Goal: Communication & Community: Answer question/provide support

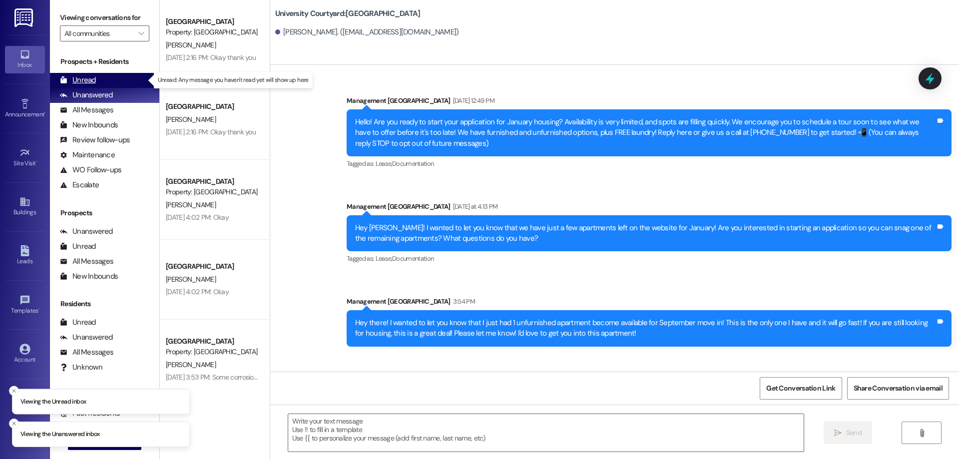
click at [102, 81] on div "Unread (0)" at bounding box center [104, 80] width 109 height 15
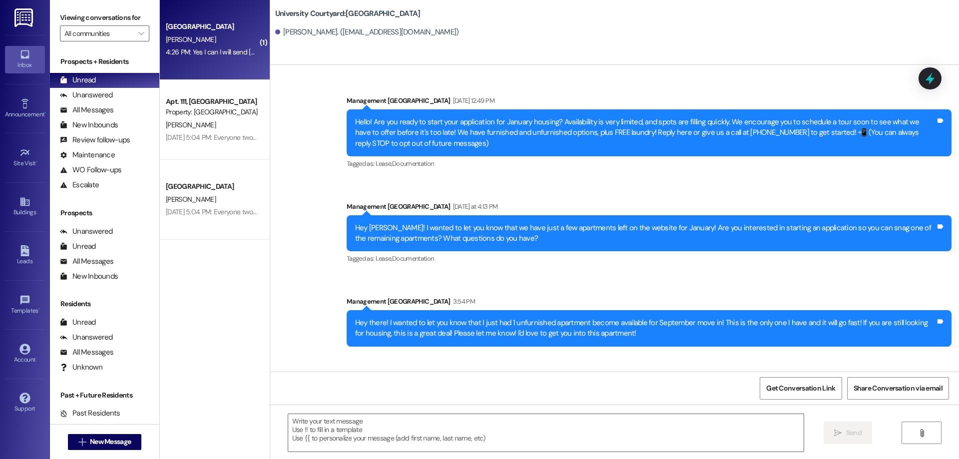
click at [219, 50] on div "4:26 PM: Yes I can I will send today as soon as I can 4:26 PM: Yes I can I will…" at bounding box center [240, 51] width 149 height 9
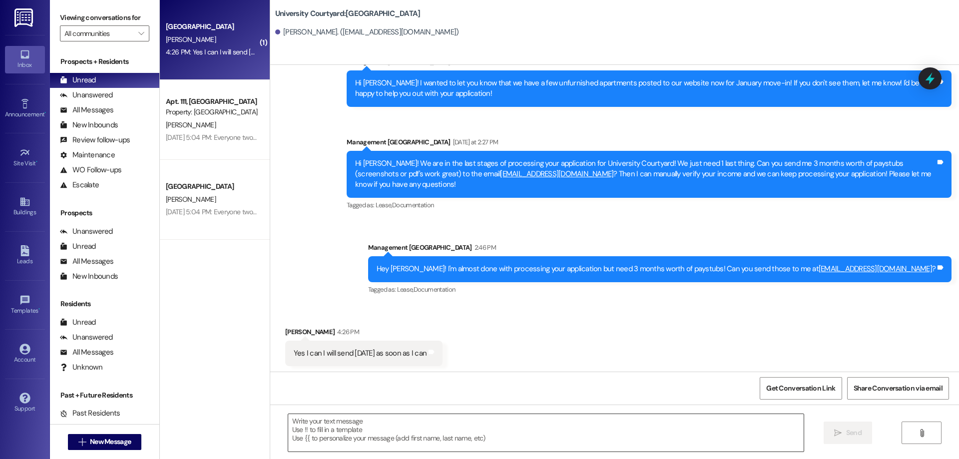
scroll to position [275, 0]
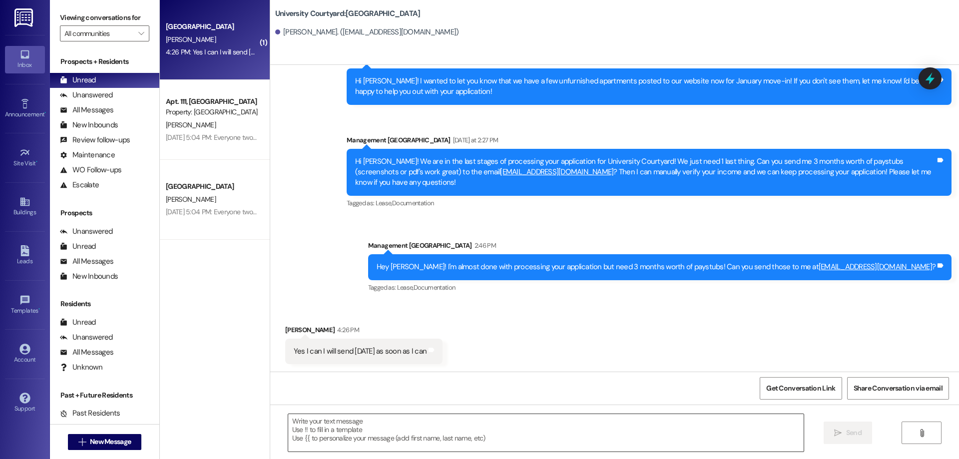
click at [459, 421] on textarea at bounding box center [545, 432] width 515 height 37
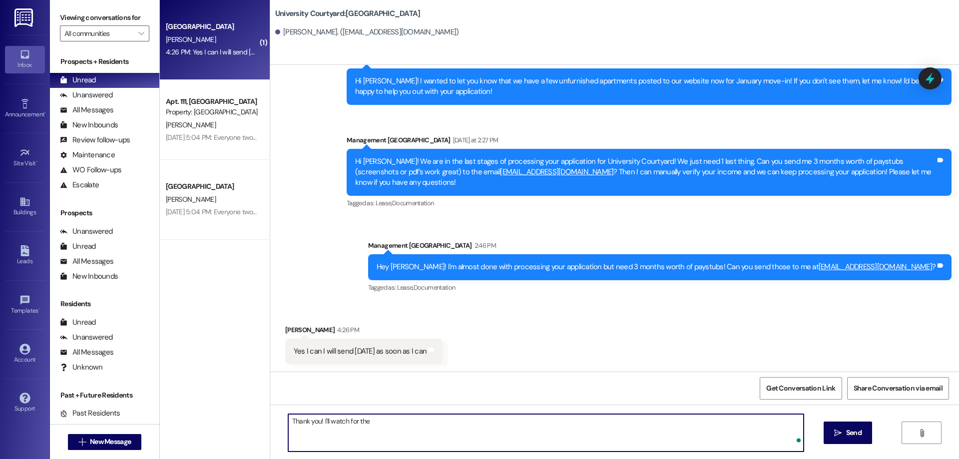
type textarea "Thank you! I'll watch for them"
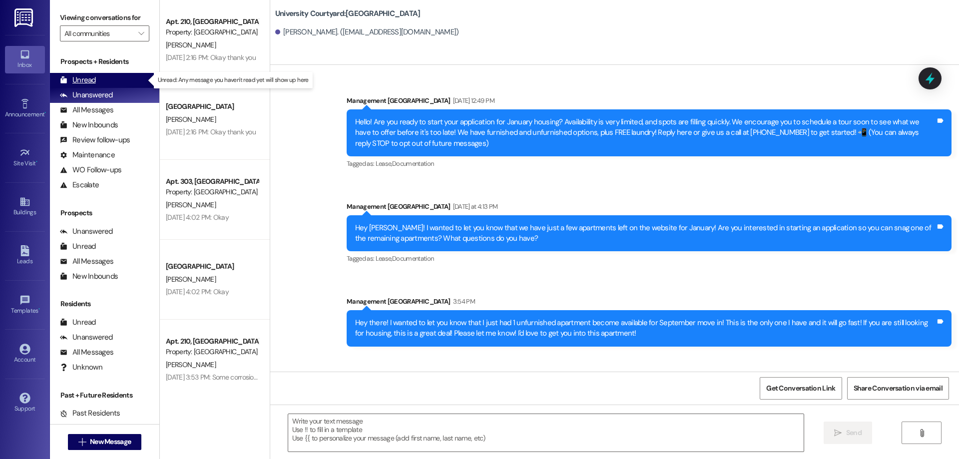
click at [96, 79] on div "Unread (0)" at bounding box center [104, 80] width 109 height 15
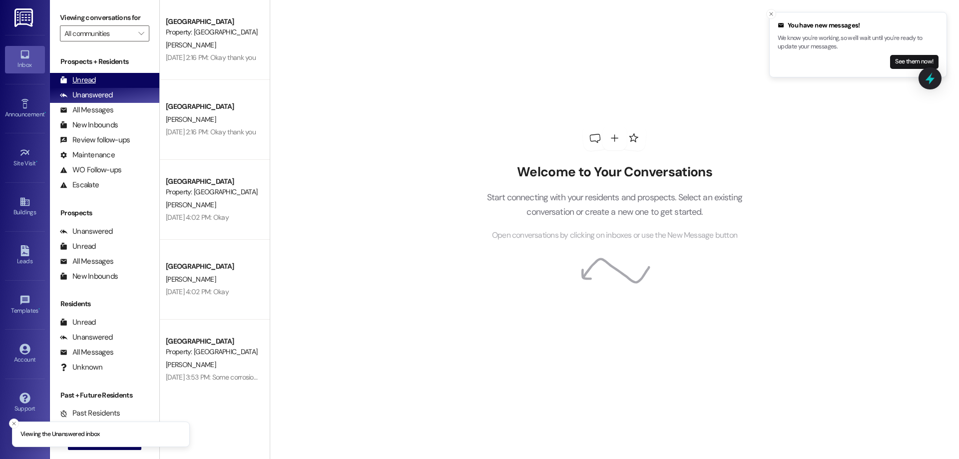
click at [111, 77] on div "Unread (0)" at bounding box center [104, 80] width 109 height 15
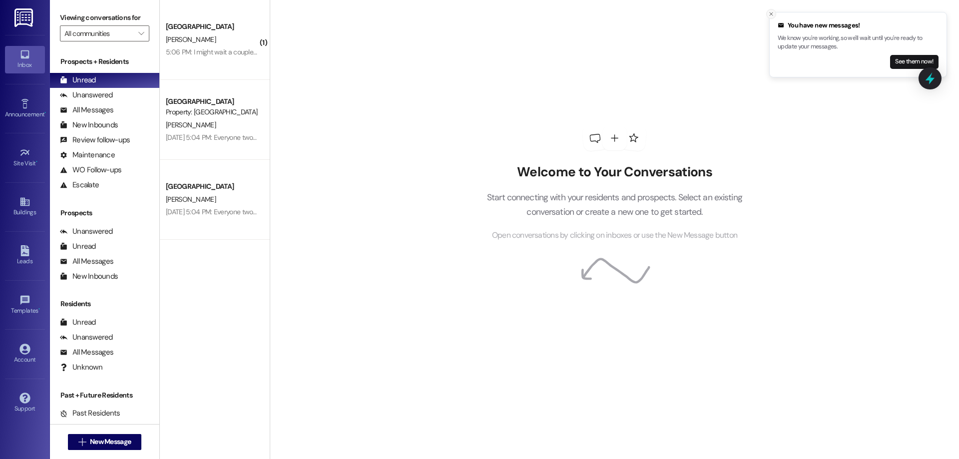
click at [769, 15] on icon "Close toast" at bounding box center [771, 14] width 6 height 6
